Goal: Task Accomplishment & Management: Complete application form

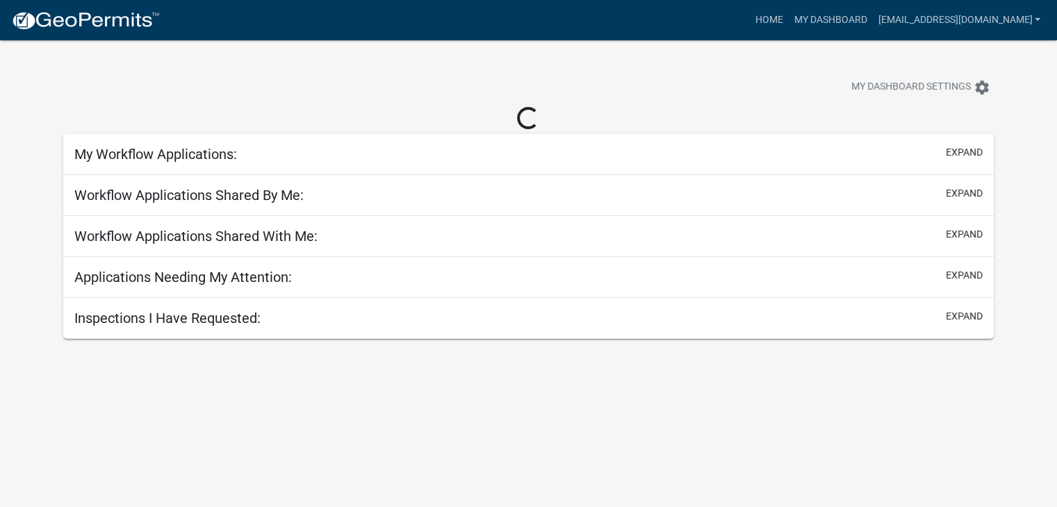
select select "2: 50"
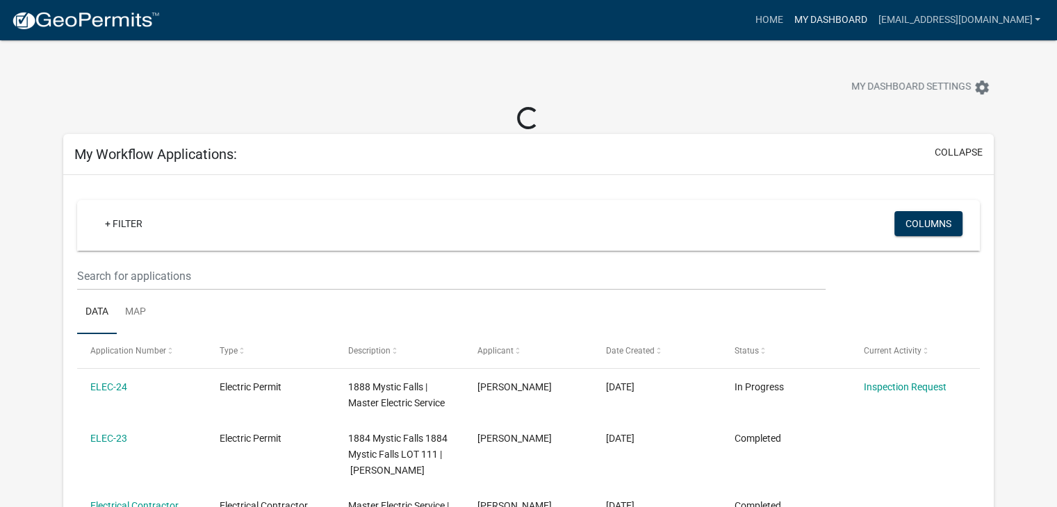
click at [850, 17] on link "My Dashboard" at bounding box center [830, 20] width 84 height 26
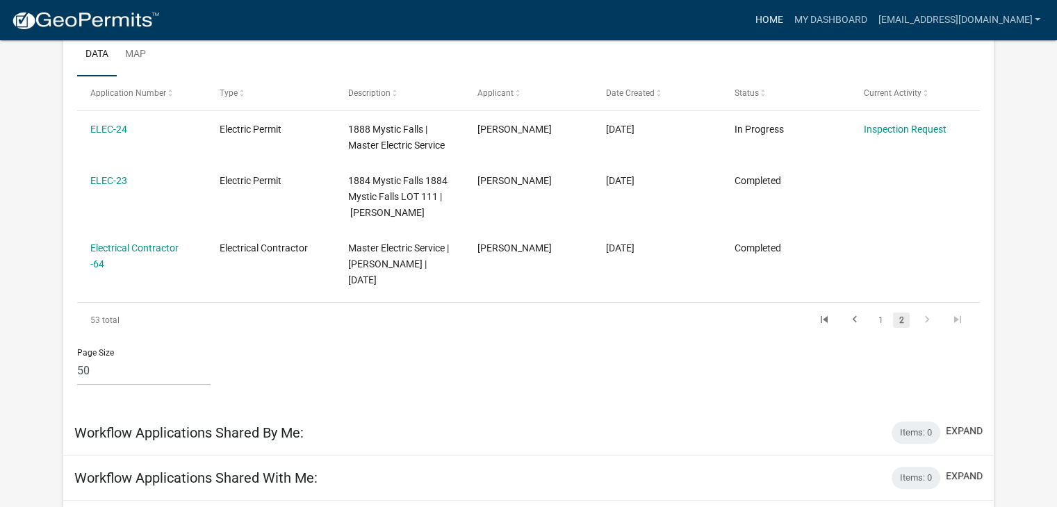
scroll to position [236, 0]
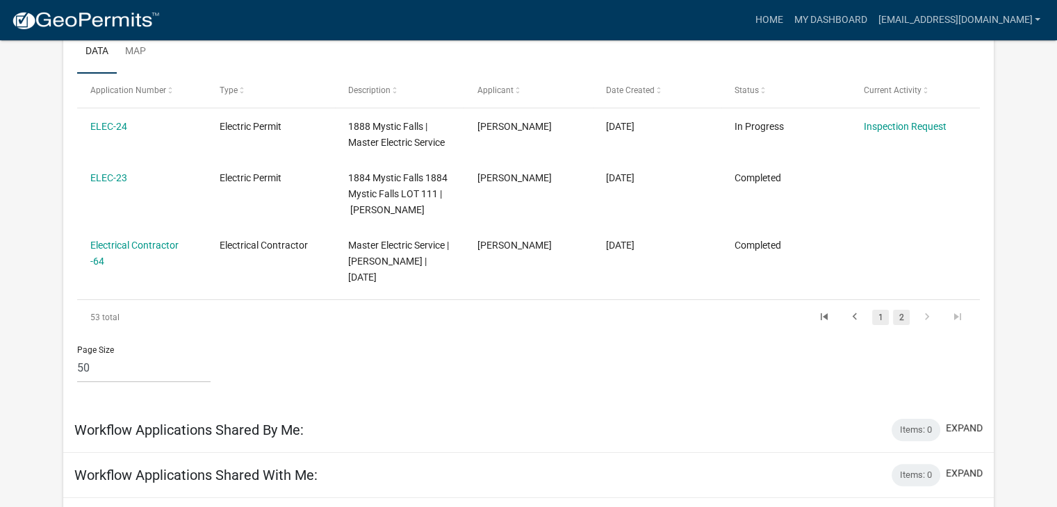
click at [875, 315] on link "1" at bounding box center [880, 317] width 17 height 15
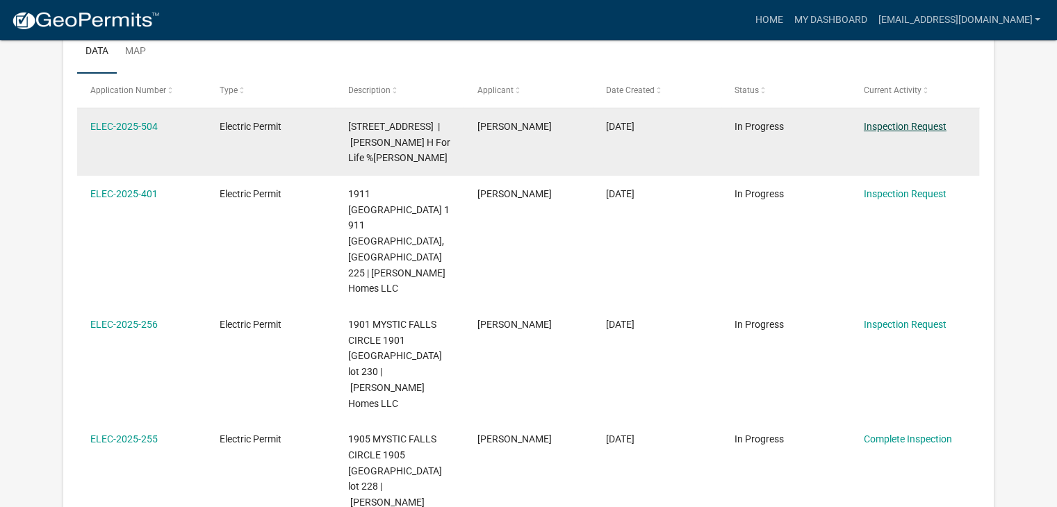
click at [899, 123] on link "Inspection Request" at bounding box center [905, 126] width 83 height 11
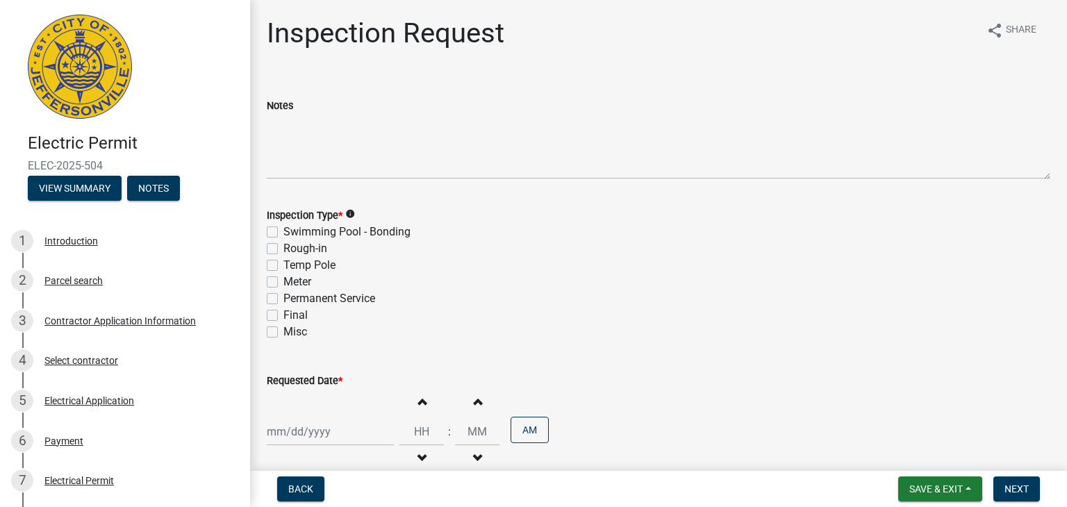
click at [283, 299] on label "Permanent Service" at bounding box center [329, 298] width 92 height 17
click at [283, 299] on input "Permanent Service" at bounding box center [287, 294] width 9 height 9
checkbox input "true"
checkbox input "false"
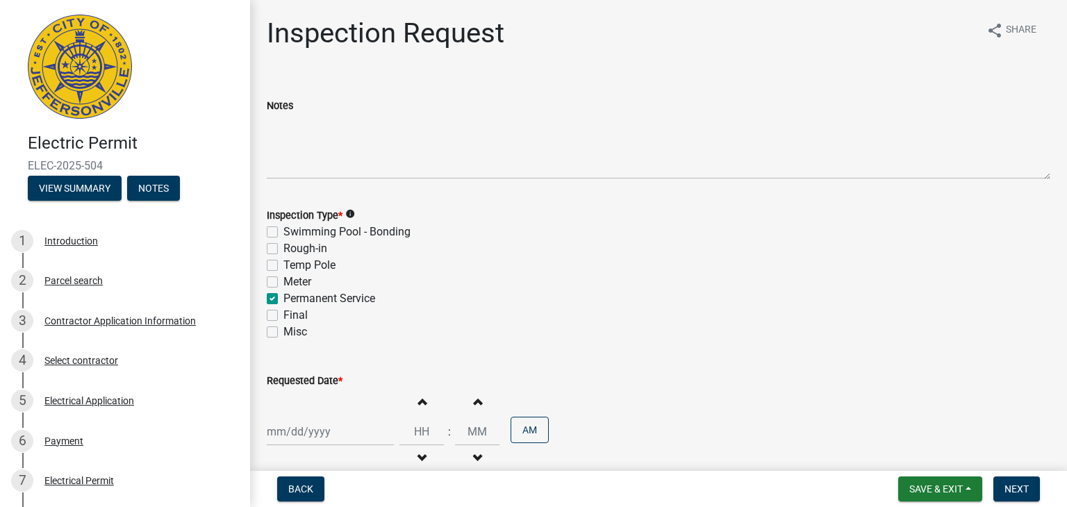
checkbox input "false"
checkbox input "true"
checkbox input "false"
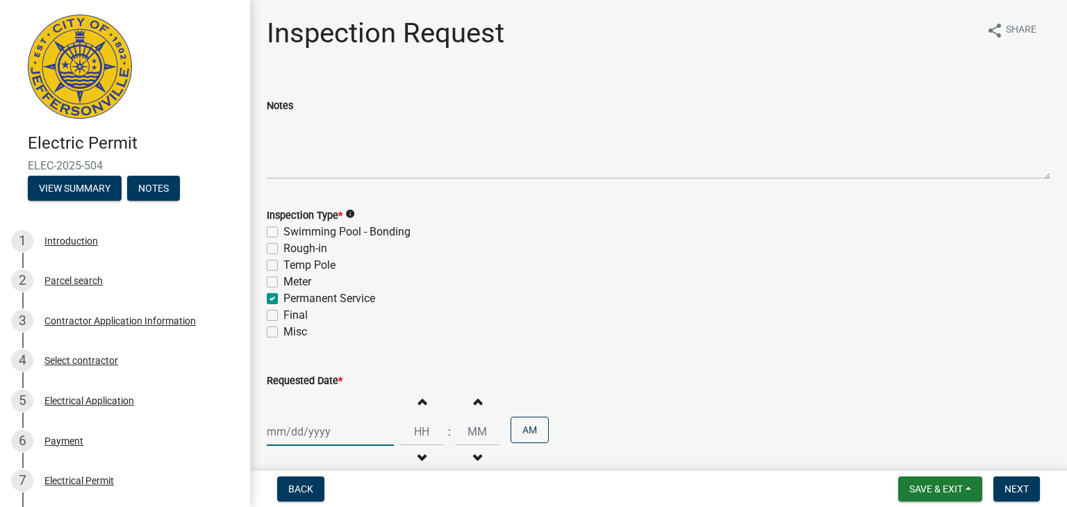
click at [316, 435] on div at bounding box center [330, 432] width 127 height 28
select select "9"
select select "2025"
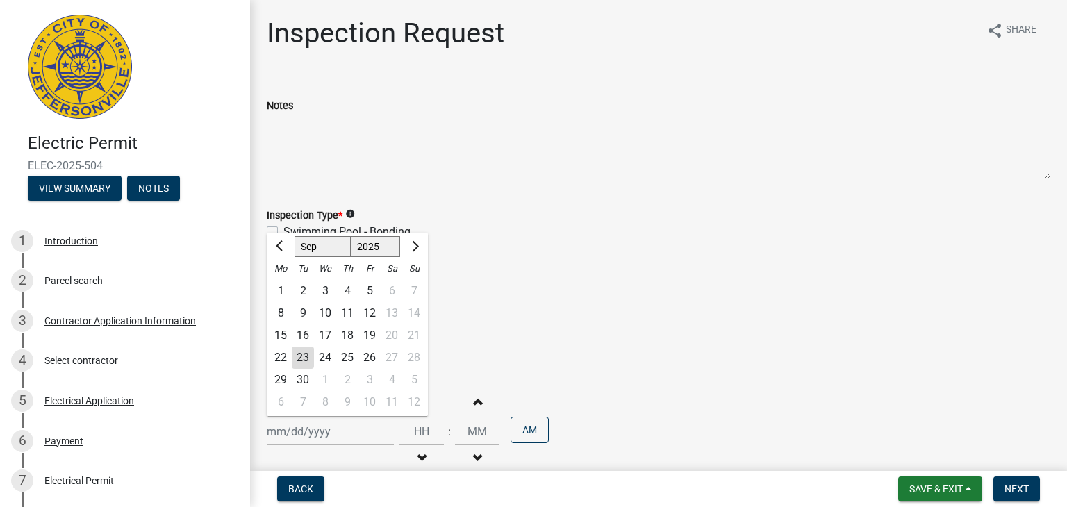
click at [306, 356] on div "23" at bounding box center [303, 358] width 22 height 22
type input "[DATE]"
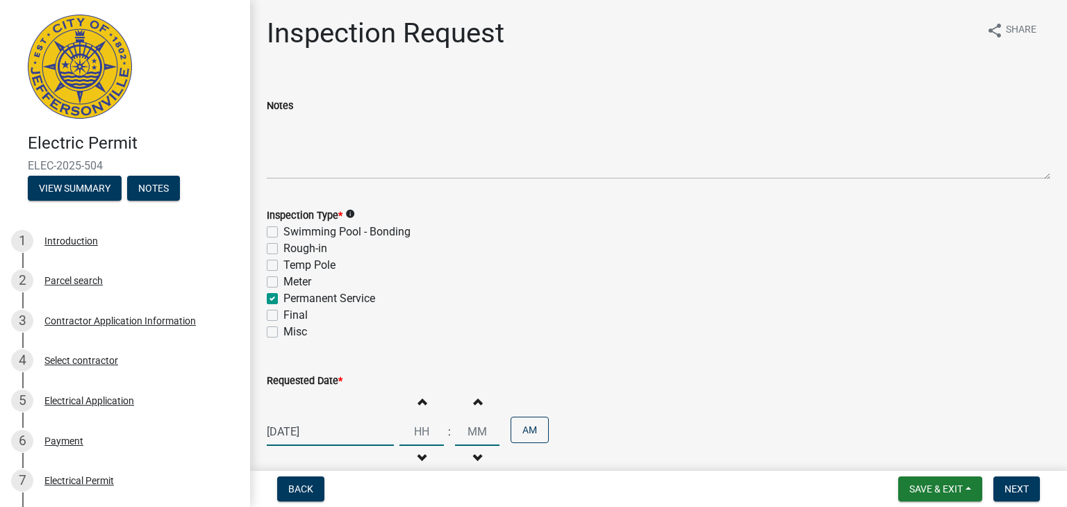
click at [411, 438] on input "Hours" at bounding box center [422, 432] width 44 height 28
click at [417, 410] on button "Increment hours" at bounding box center [421, 401] width 29 height 25
type input "01"
type input "00"
click at [528, 432] on button "AM" at bounding box center [530, 430] width 38 height 26
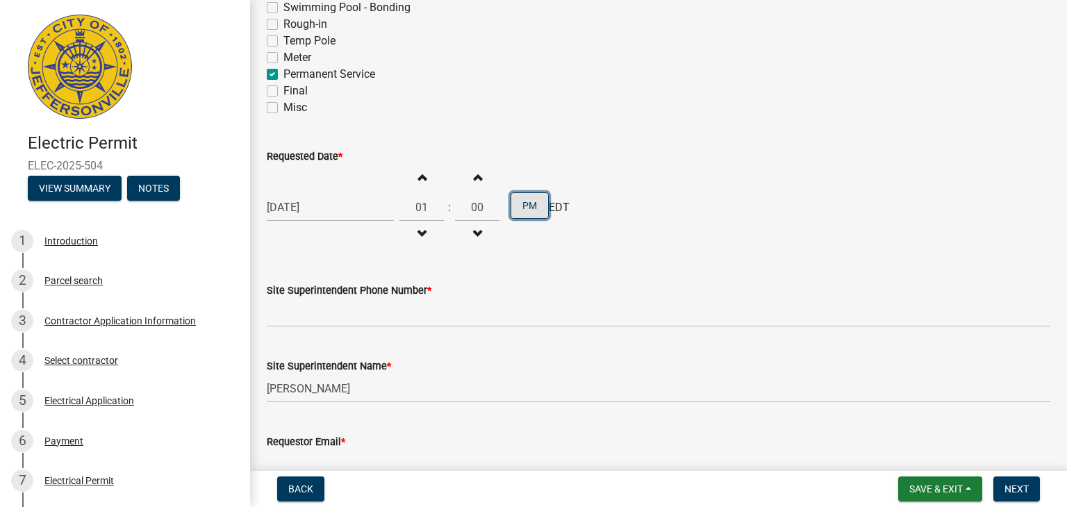
scroll to position [229, 0]
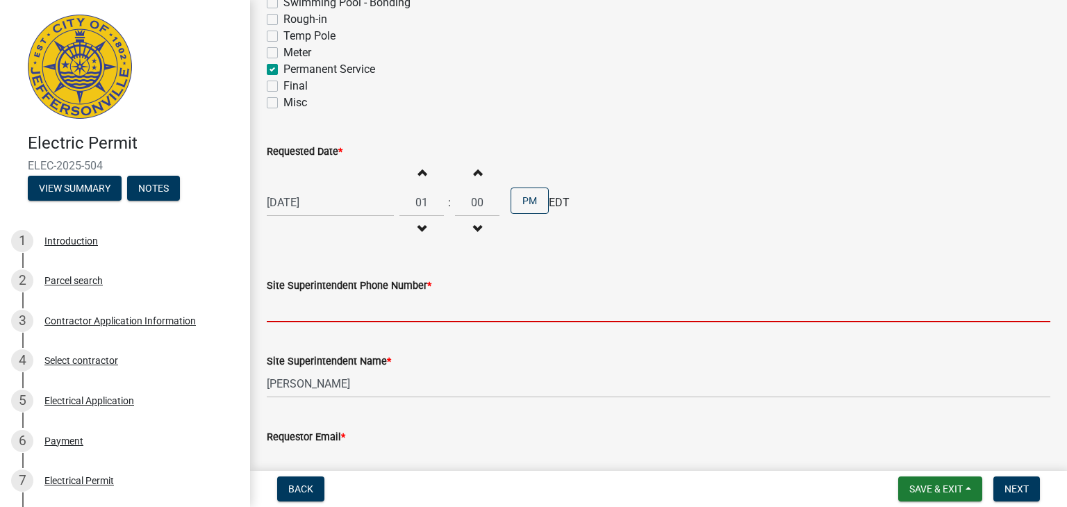
click at [369, 311] on input "Site Superintendent Phone Number *" at bounding box center [659, 308] width 784 height 28
type input "5026640815"
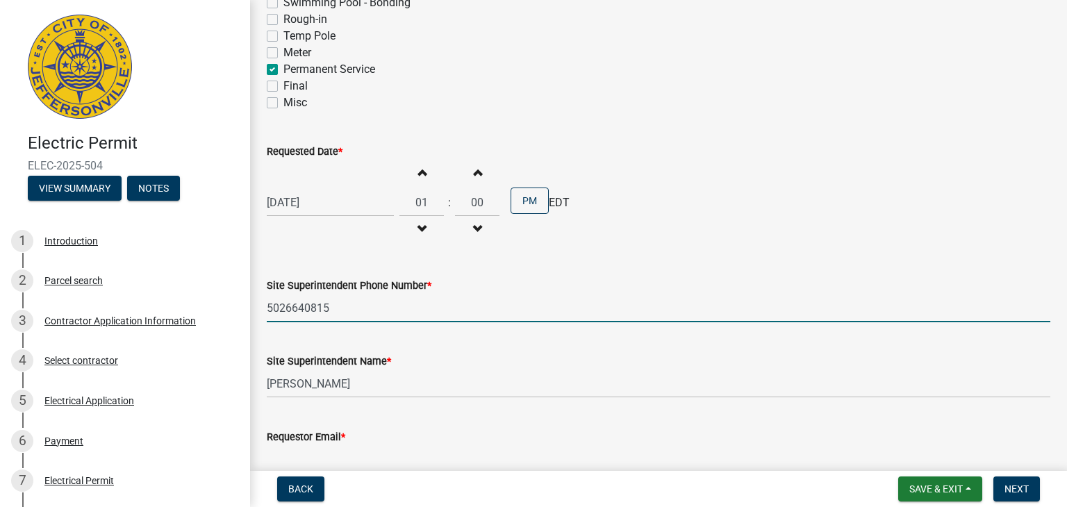
scroll to position [303, 0]
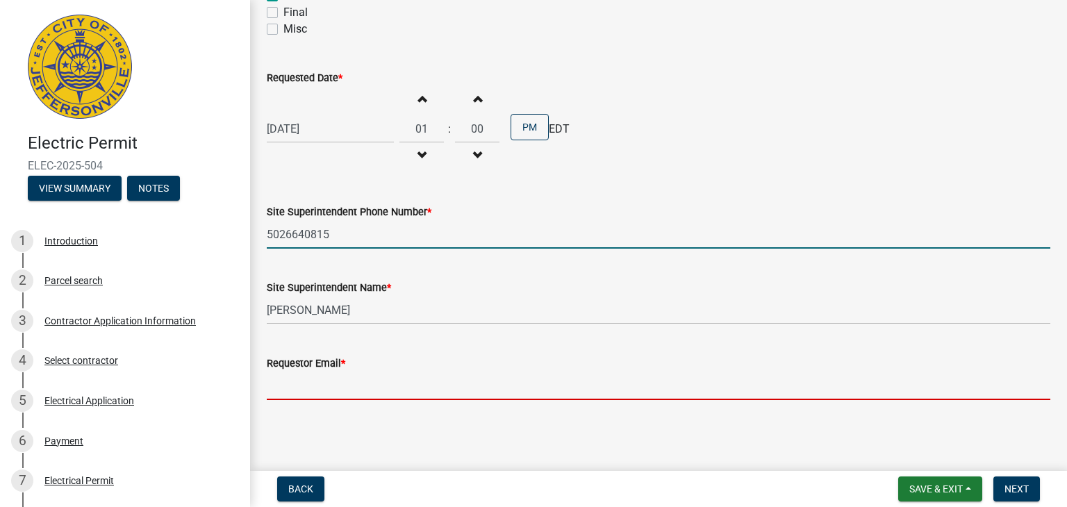
click at [355, 392] on input "Requestor Email *" at bounding box center [659, 386] width 784 height 28
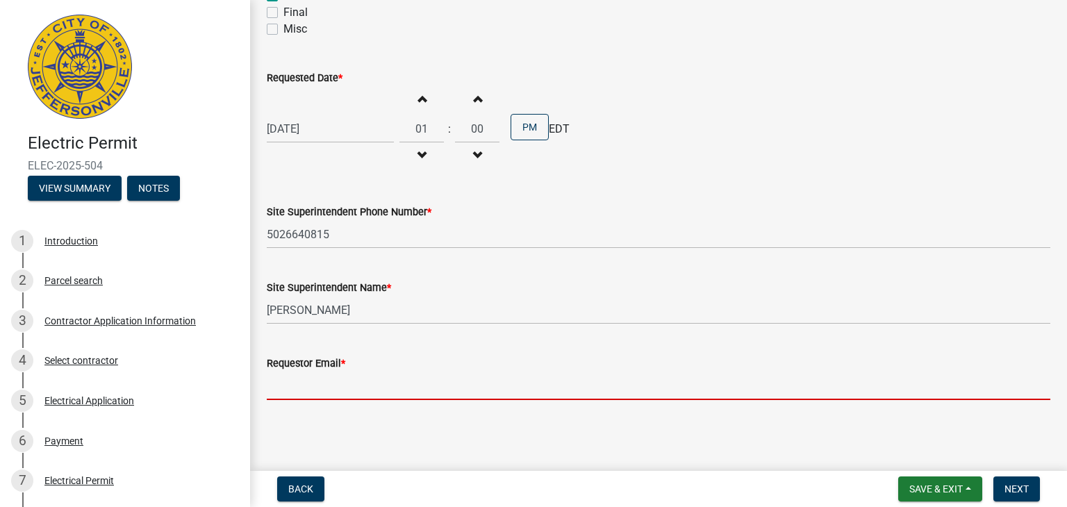
type input "[EMAIL_ADDRESS][DOMAIN_NAME]"
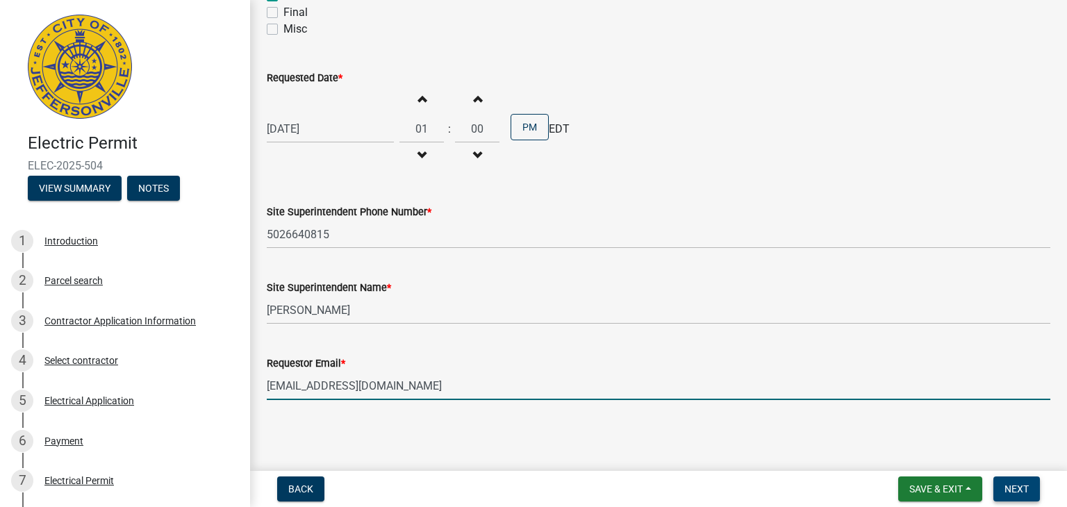
click at [1028, 493] on span "Next" at bounding box center [1017, 489] width 24 height 11
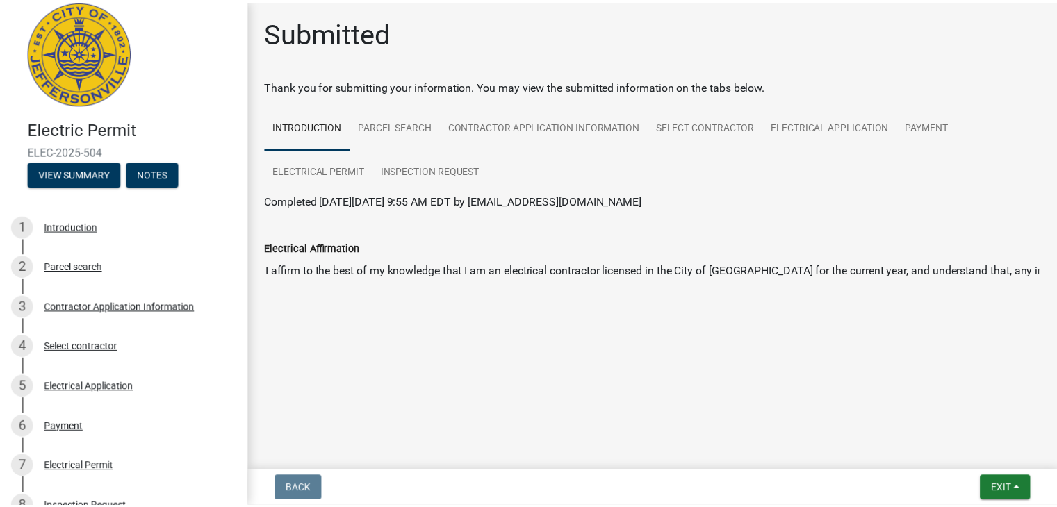
scroll to position [4, 0]
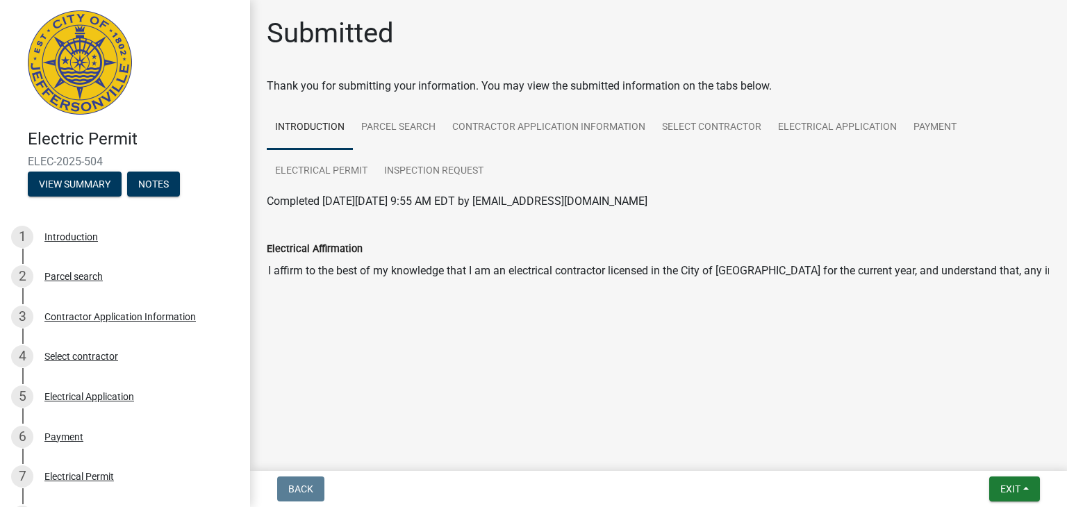
click at [494, 277] on input "I affirm to the best of my knowledge that I am an electrical contractor license…" at bounding box center [659, 271] width 784 height 28
click at [1000, 488] on span "Exit" at bounding box center [1010, 489] width 20 height 11
click at [989, 450] on button "Save & Exit" at bounding box center [985, 452] width 111 height 33
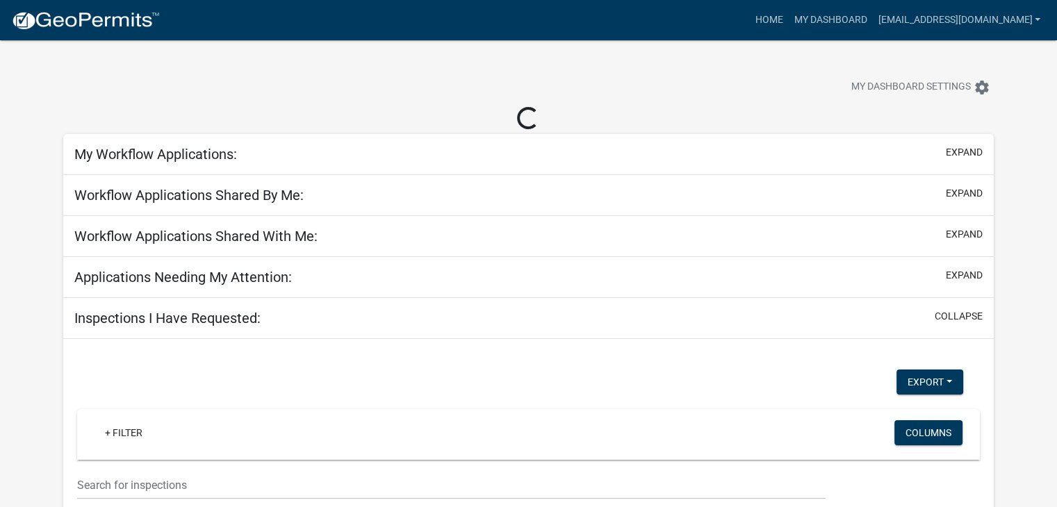
select select "2: 50"
